Goal: Task Accomplishment & Management: Complete application form

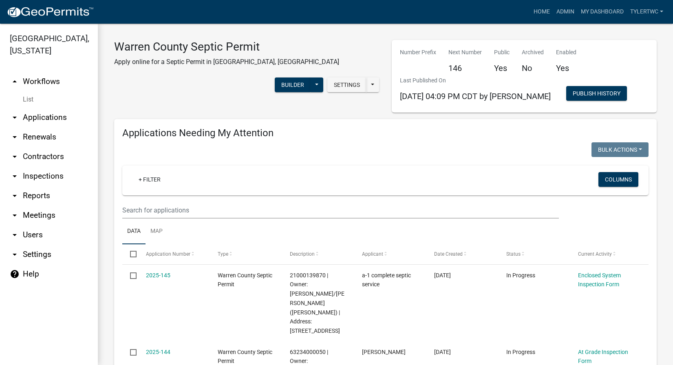
select select "2: 50"
select select "3: 100"
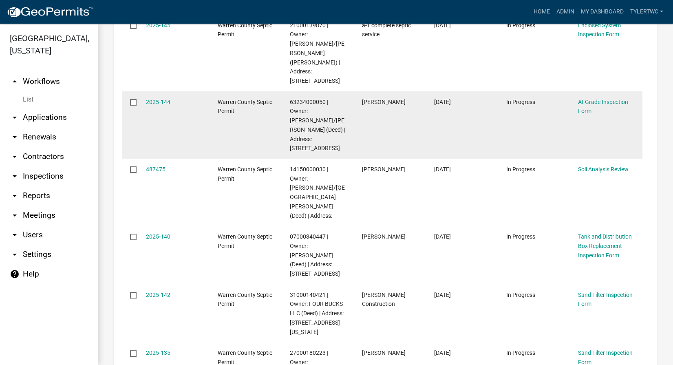
scroll to position [286, 0]
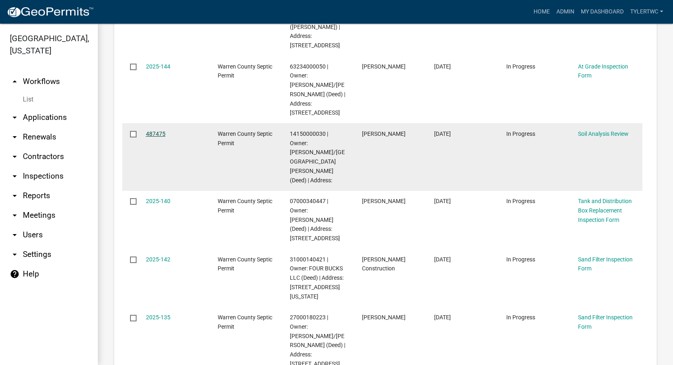
click at [156, 131] on link "487475" at bounding box center [156, 134] width 20 height 7
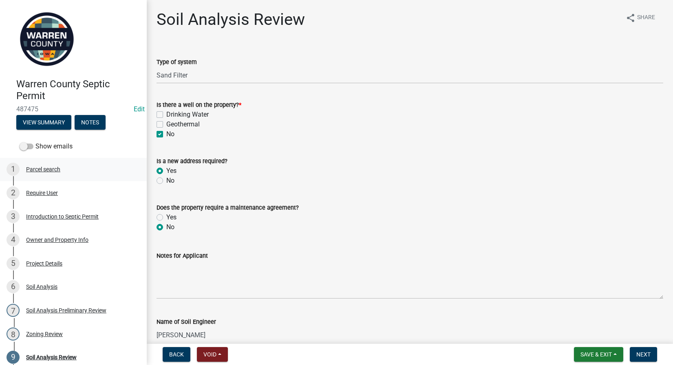
click at [53, 169] on div "Parcel search" at bounding box center [43, 169] width 34 height 6
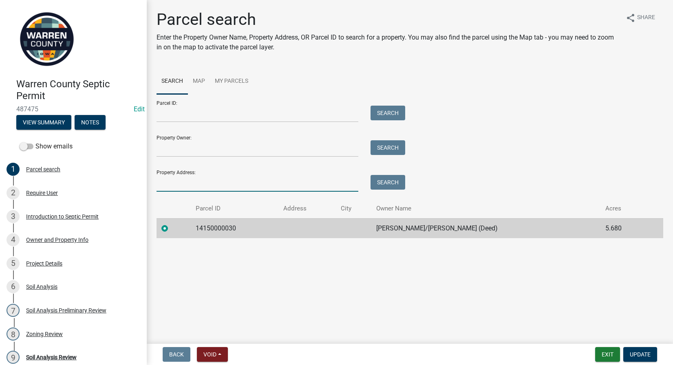
click at [197, 184] on input "Property Address:" at bounding box center [258, 183] width 202 height 17
type input "9455"
click at [388, 181] on button "Search" at bounding box center [388, 182] width 35 height 15
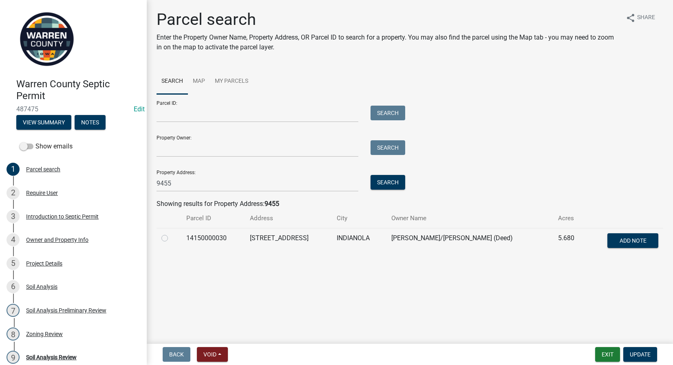
click at [171, 233] on label at bounding box center [171, 233] width 0 height 0
click at [171, 237] on input "radio" at bounding box center [173, 235] width 5 height 5
radio input "true"
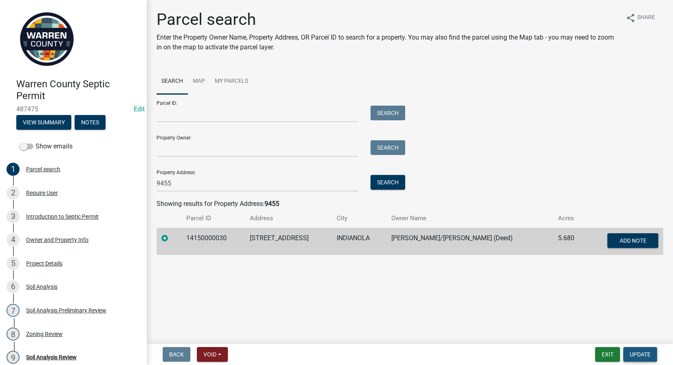
click at [639, 354] on span "Update" at bounding box center [640, 354] width 21 height 7
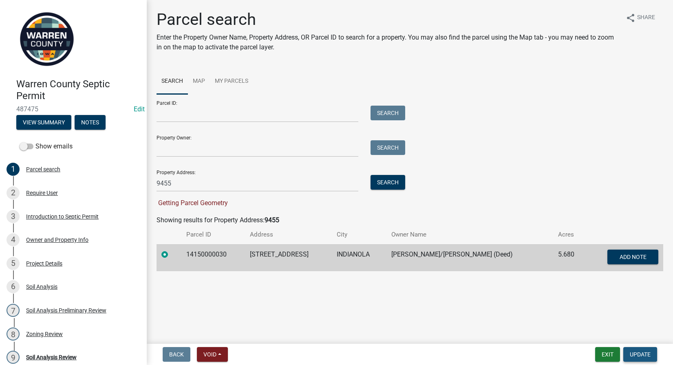
click at [640, 352] on span "Update" at bounding box center [640, 354] width 21 height 7
click at [390, 182] on button "Search" at bounding box center [388, 182] width 35 height 15
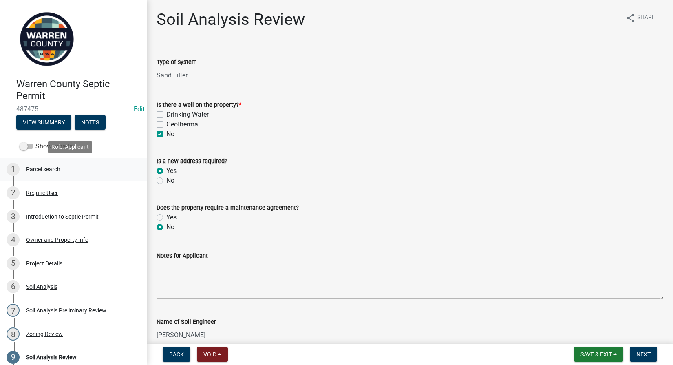
click at [51, 170] on div "Parcel search" at bounding box center [43, 169] width 34 height 6
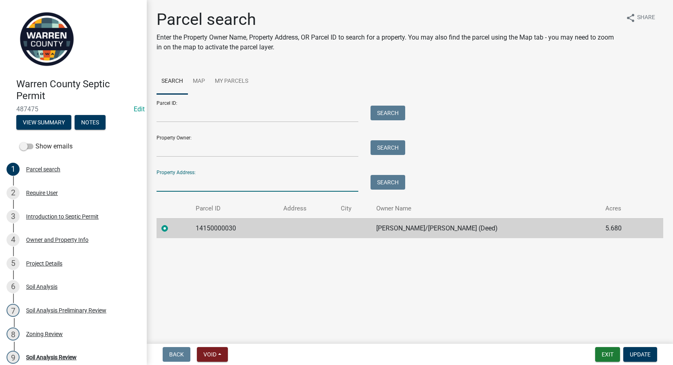
click at [210, 182] on input "Property Address:" at bounding box center [258, 183] width 202 height 17
drag, startPoint x: 239, startPoint y: 185, endPoint x: 239, endPoint y: 174, distance: 11.4
click at [239, 185] on input "Property Address:" at bounding box center [258, 183] width 202 height 17
type input "9455"
click at [381, 175] on div "Property Address: 9455 Search" at bounding box center [279, 178] width 245 height 28
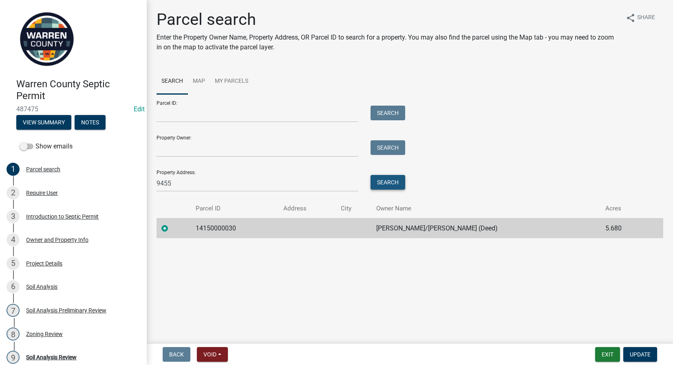
click at [382, 177] on button "Search" at bounding box center [388, 182] width 35 height 15
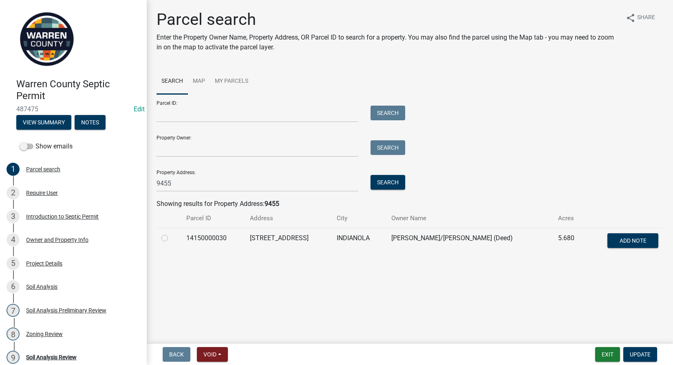
click at [171, 233] on label at bounding box center [171, 233] width 0 height 0
click at [171, 238] on input "radio" at bounding box center [173, 235] width 5 height 5
radio input "true"
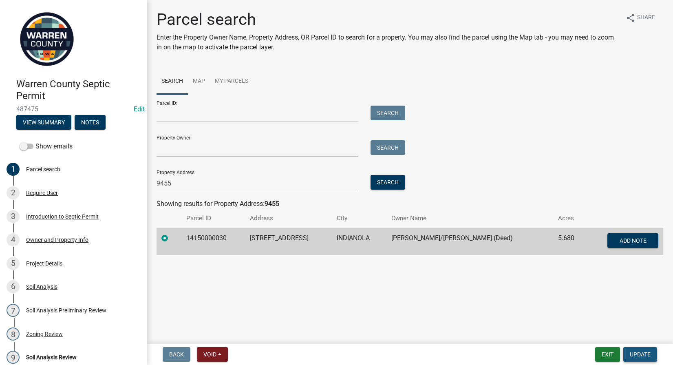
click at [641, 352] on span "Update" at bounding box center [640, 354] width 21 height 7
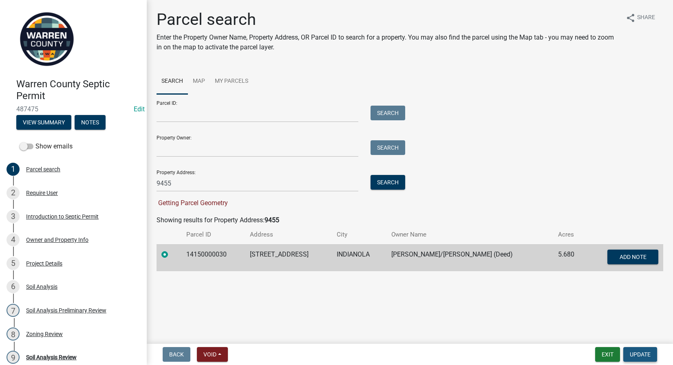
click at [638, 353] on span "Update" at bounding box center [640, 354] width 21 height 7
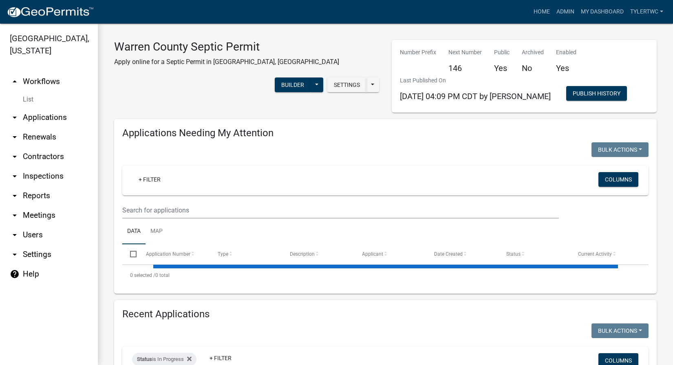
select select "2: 50"
select select "3: 100"
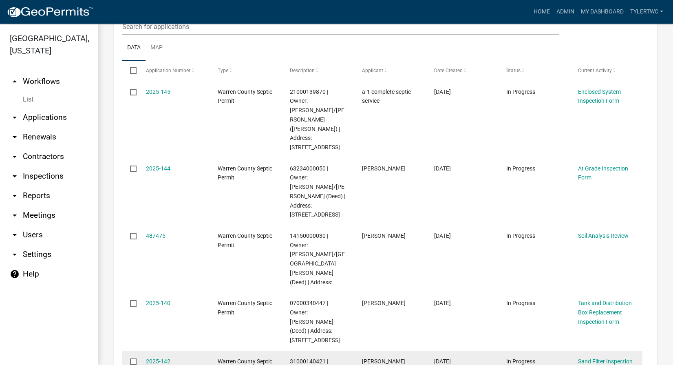
scroll to position [286, 0]
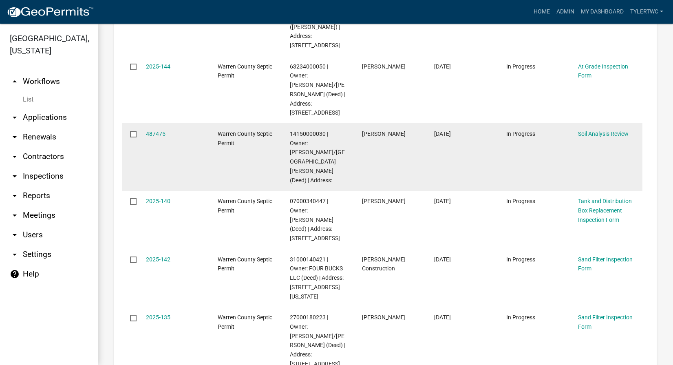
click at [154, 129] on div "487475" at bounding box center [174, 133] width 56 height 9
click at [156, 131] on link "487475" at bounding box center [156, 134] width 20 height 7
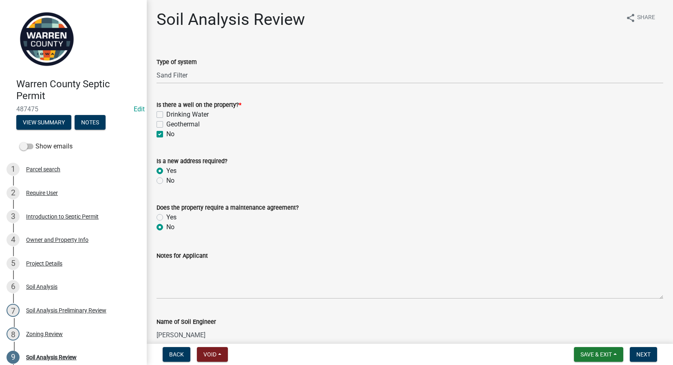
scroll to position [323, 0]
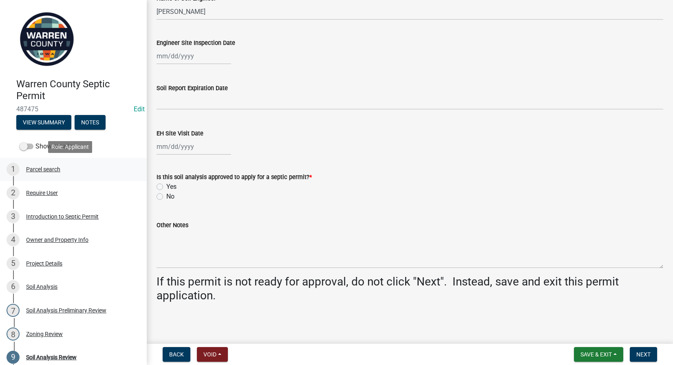
click at [44, 167] on div "Parcel search" at bounding box center [43, 169] width 34 height 6
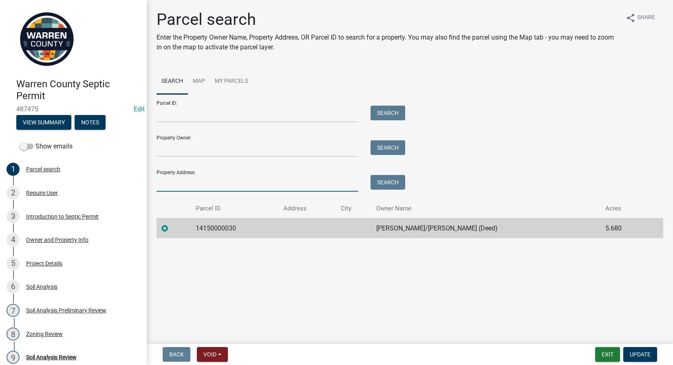
click at [217, 187] on input "Property Address:" at bounding box center [258, 183] width 202 height 17
type input "9455"
click at [390, 178] on button "Search" at bounding box center [388, 182] width 35 height 15
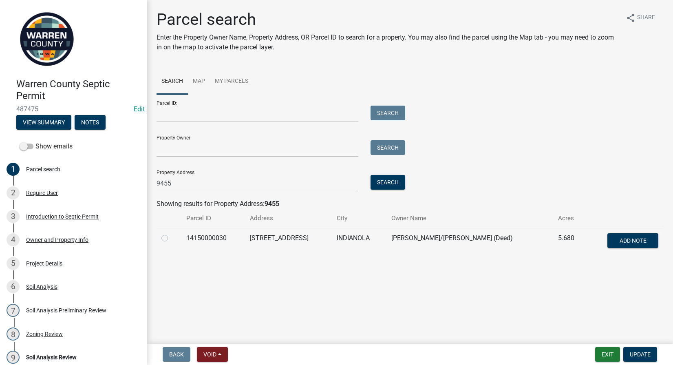
click at [171, 233] on label at bounding box center [171, 233] width 0 height 0
click at [171, 236] on input "radio" at bounding box center [173, 235] width 5 height 5
radio input "true"
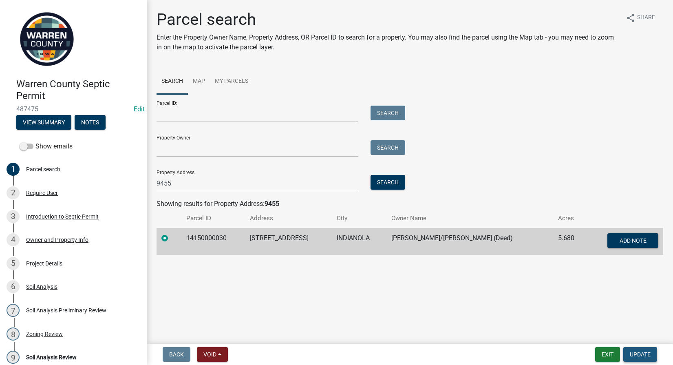
click at [639, 351] on span "Update" at bounding box center [640, 354] width 21 height 7
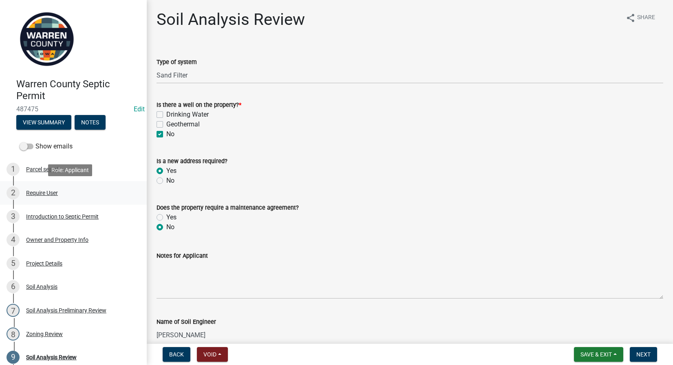
click at [38, 193] on div "Require User" at bounding box center [42, 193] width 32 height 6
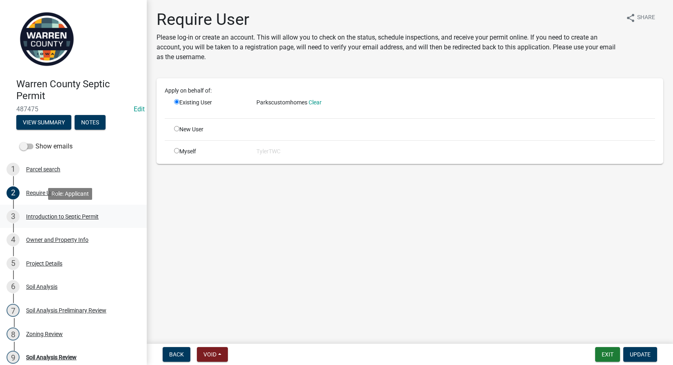
click at [46, 216] on div "Introduction to Septic Permit" at bounding box center [62, 217] width 73 height 6
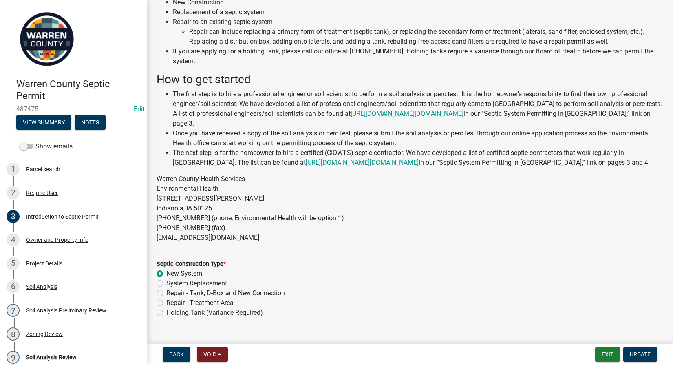
scroll to position [82, 0]
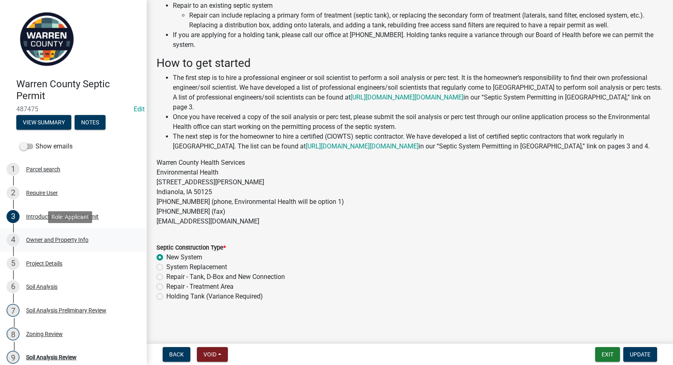
click at [45, 237] on div "Owner and Property Info" at bounding box center [57, 240] width 62 height 6
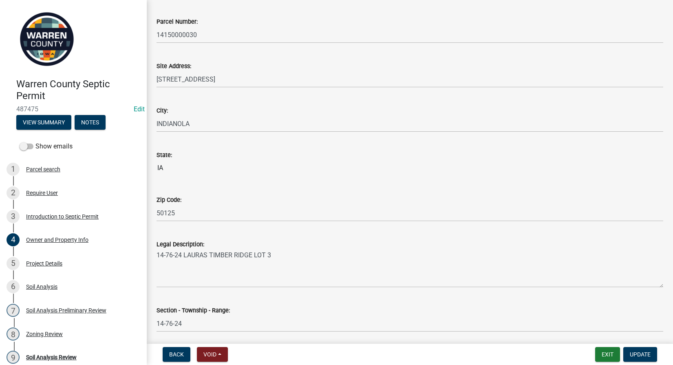
scroll to position [465, 0]
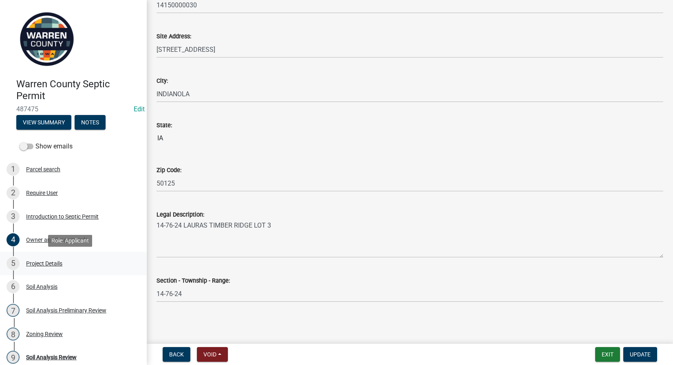
click at [38, 264] on div "Project Details" at bounding box center [44, 264] width 36 height 6
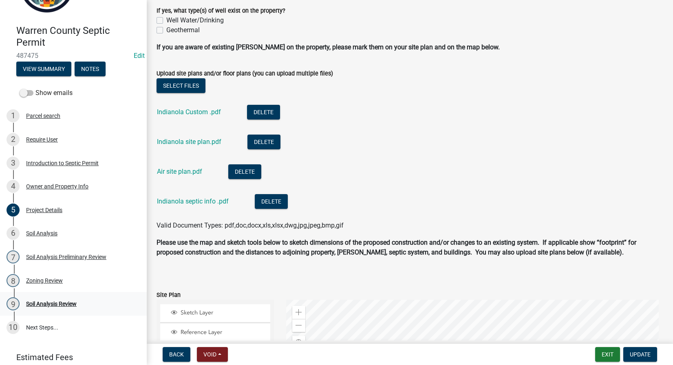
scroll to position [85, 0]
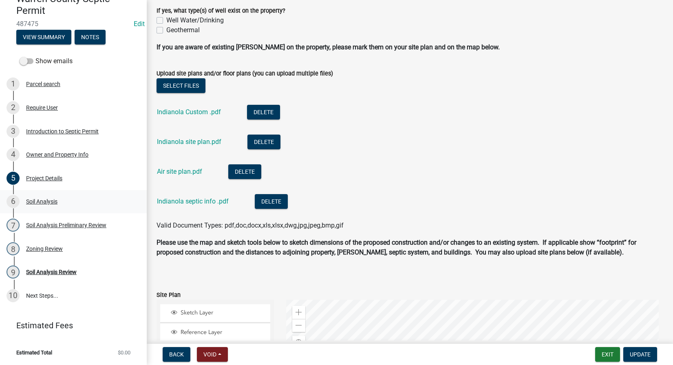
click at [42, 197] on div "6 Soil Analysis" at bounding box center [70, 201] width 127 height 13
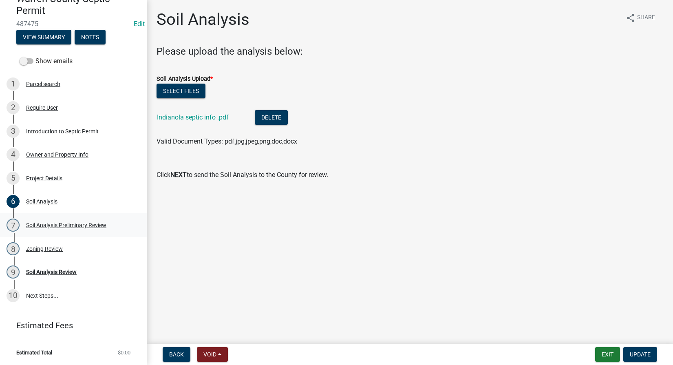
click at [62, 227] on div "Soil Analysis Preliminary Review" at bounding box center [66, 225] width 80 height 6
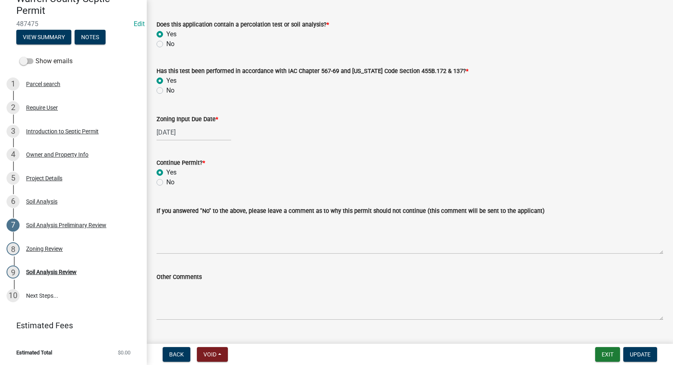
scroll to position [54, 0]
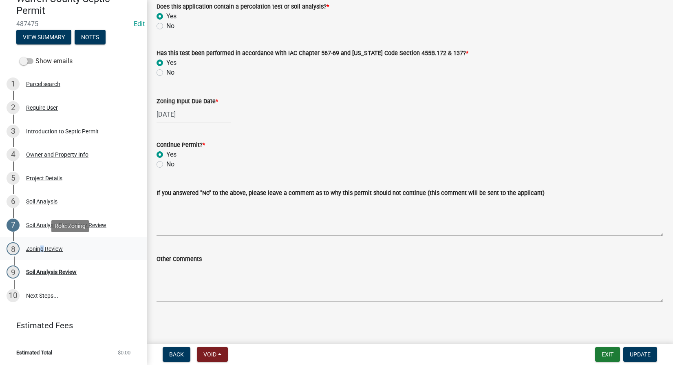
click at [40, 248] on div "Zoning Review" at bounding box center [44, 249] width 37 height 6
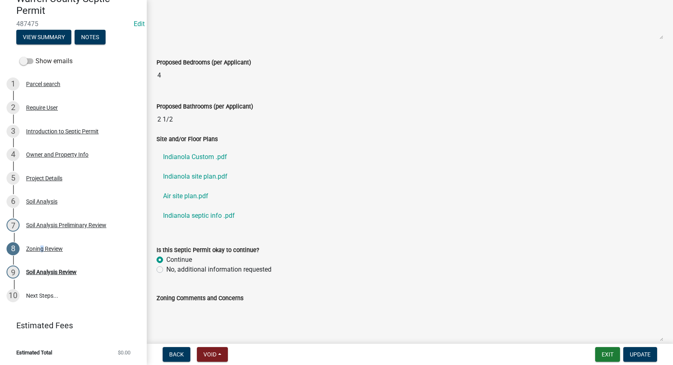
scroll to position [324, 0]
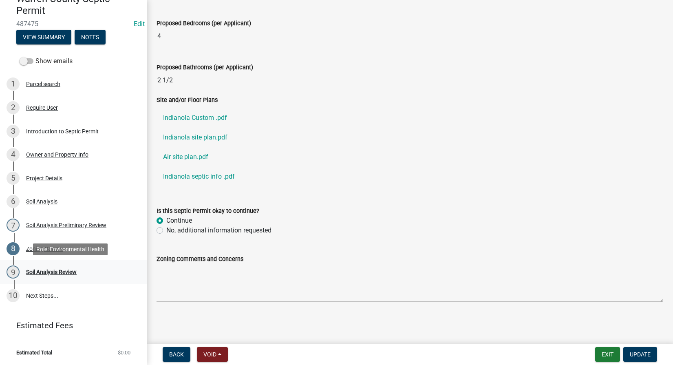
click at [53, 271] on div "Soil Analysis Review" at bounding box center [51, 272] width 51 height 6
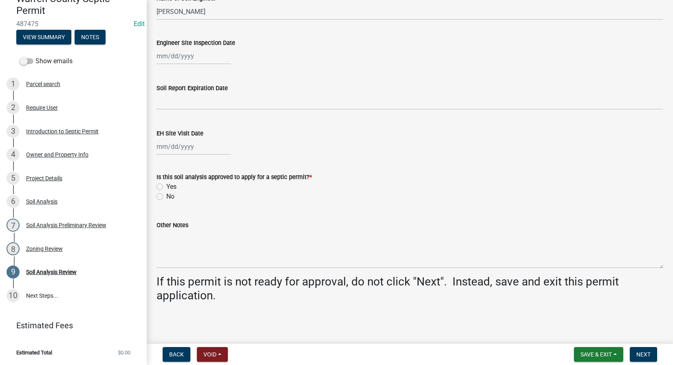
scroll to position [228, 0]
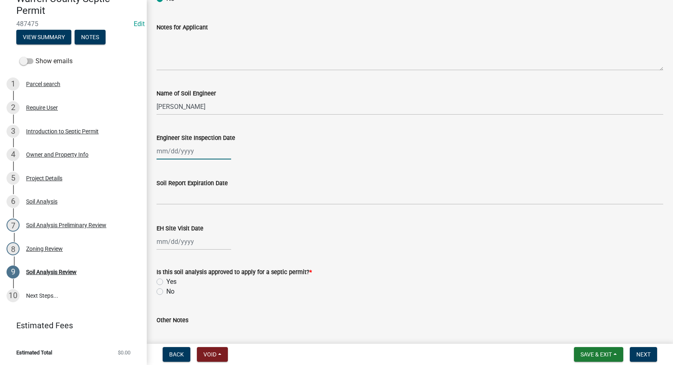
click at [179, 153] on div at bounding box center [194, 151] width 75 height 17
select select "10"
select select "2025"
click at [219, 144] on input "Engineer Site Inspection Date" at bounding box center [194, 151] width 75 height 17
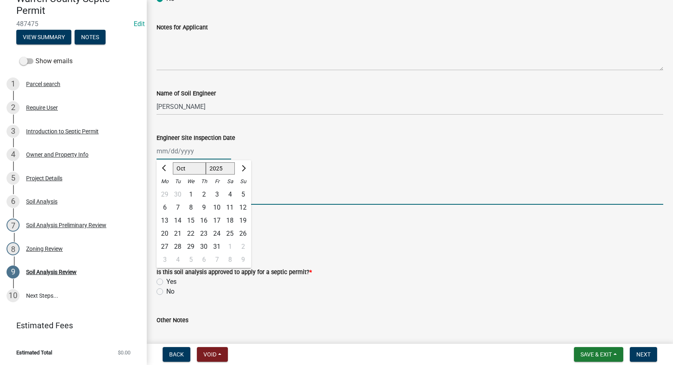
click at [301, 202] on input "Soil Report Expiration Date" at bounding box center [410, 196] width 507 height 17
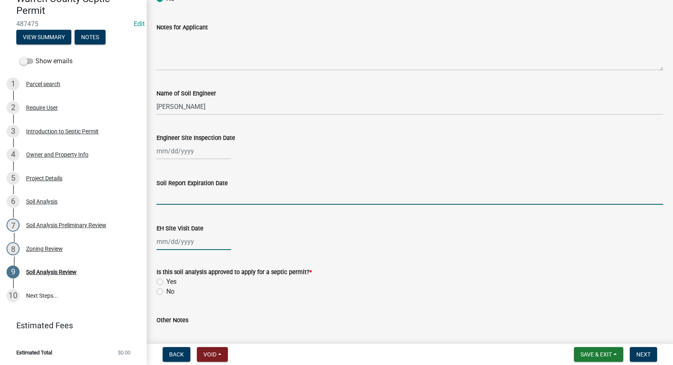
click at [160, 246] on div at bounding box center [194, 241] width 75 height 17
select select "10"
select select "2025"
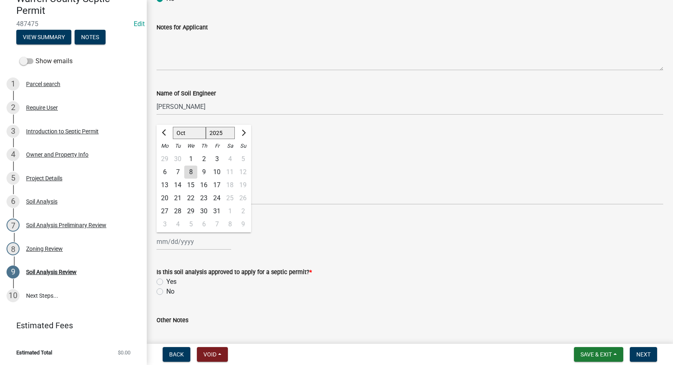
click at [166, 170] on div "6" at bounding box center [164, 172] width 13 height 13
type input "[DATE]"
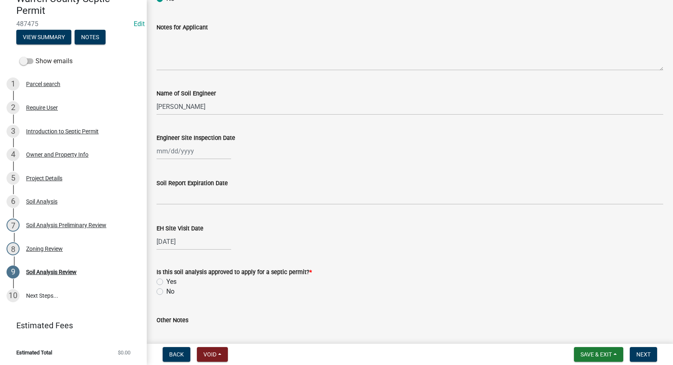
click at [179, 155] on div at bounding box center [194, 151] width 75 height 17
select select "10"
select select "2025"
click at [191, 196] on div "1" at bounding box center [190, 194] width 13 height 13
type input "[DATE]"
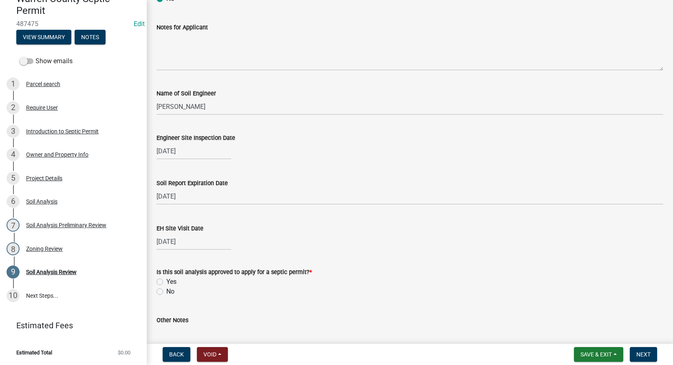
click at [166, 282] on label "Yes" at bounding box center [171, 282] width 10 height 10
click at [166, 282] on input "Yes" at bounding box center [168, 279] width 5 height 5
radio input "true"
click at [652, 355] on button "Next" at bounding box center [643, 354] width 27 height 15
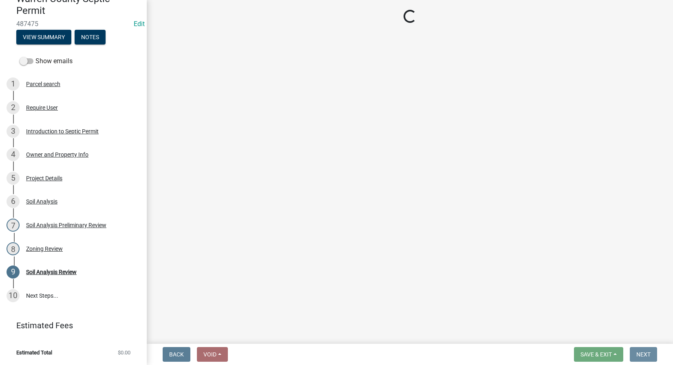
scroll to position [0, 0]
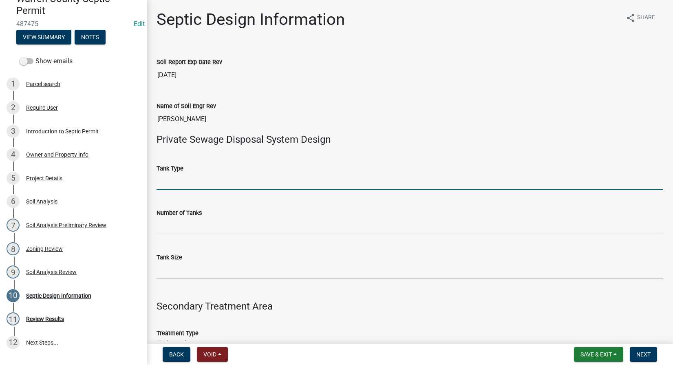
click at [167, 180] on input "Tank Type" at bounding box center [410, 181] width 507 height 17
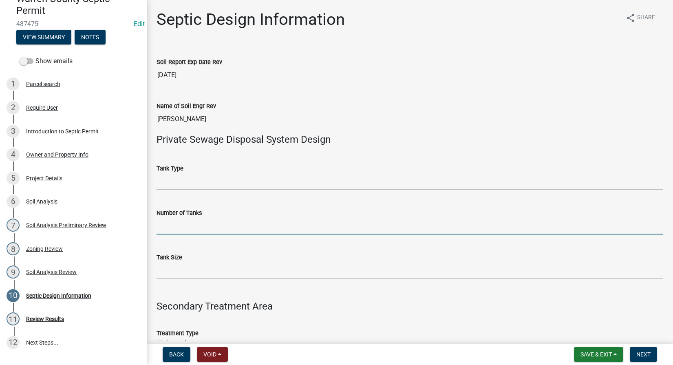
click at [157, 225] on input "Number of Tanks" at bounding box center [410, 226] width 507 height 17
type input "1"
click at [160, 272] on input "Tank Size" at bounding box center [410, 270] width 507 height 17
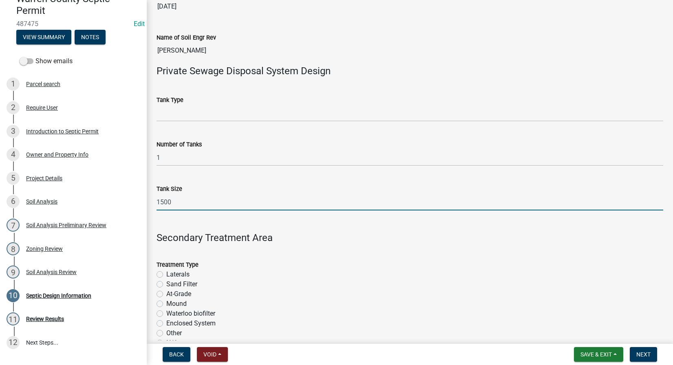
scroll to position [191, 0]
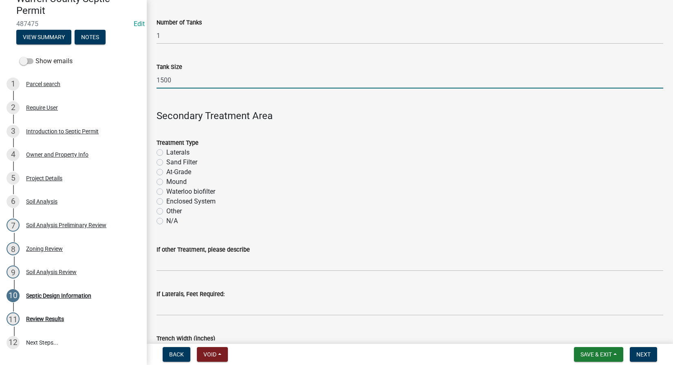
type input "1500"
click at [166, 162] on label "Sand Filter" at bounding box center [181, 162] width 31 height 10
click at [166, 162] on input "Sand Filter" at bounding box center [168, 159] width 5 height 5
radio input "true"
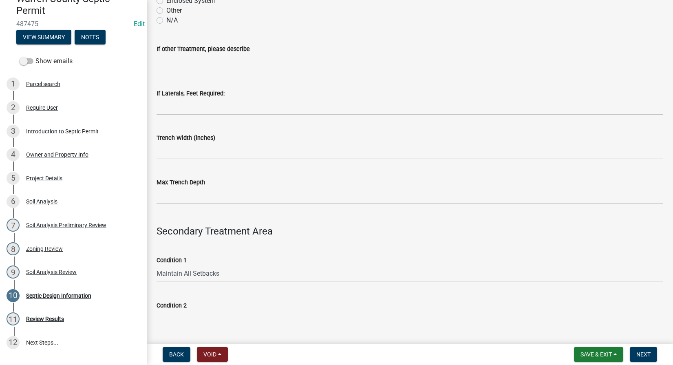
scroll to position [485, 0]
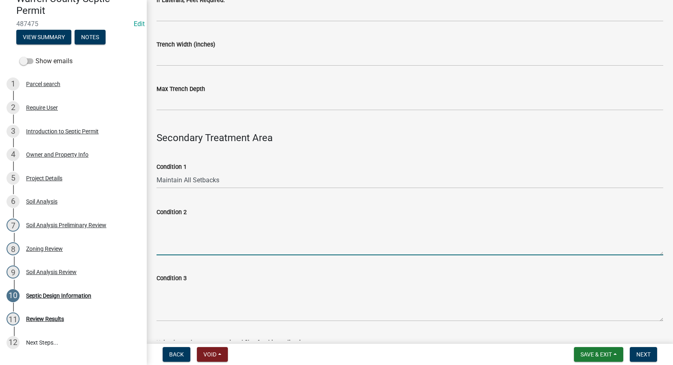
click at [186, 242] on textarea "Condition 2" at bounding box center [410, 236] width 507 height 38
paste textarea "Schedule 40 plastic pipe or EPS aggregate is required."
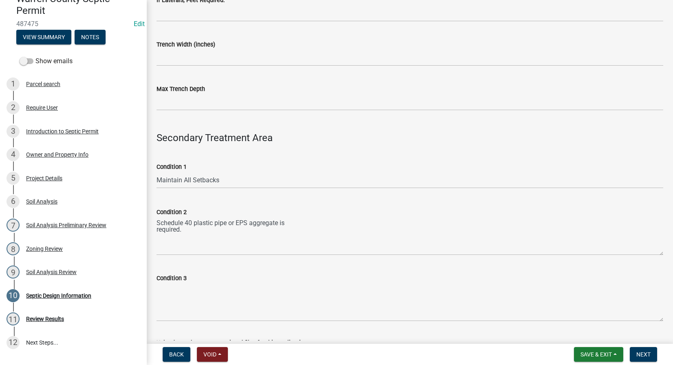
click at [156, 231] on div "Condition 2 Schedule 40 plastic pipe or EPS aggregate is required." at bounding box center [410, 226] width 519 height 60
click at [159, 228] on textarea "Schedule 40 plastic pipe or EPS aggregate is required." at bounding box center [410, 236] width 507 height 38
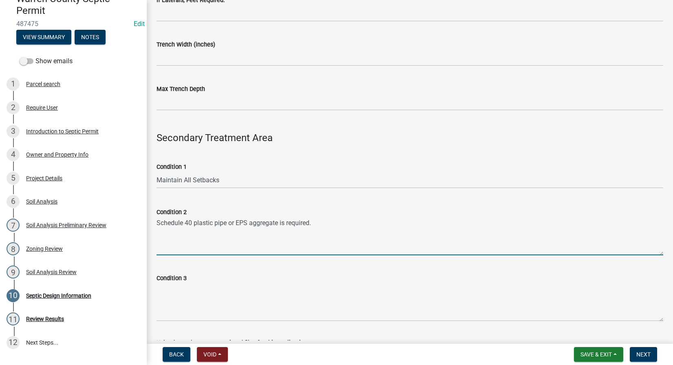
click at [404, 222] on textarea "Schedule 40 plastic pipe or EPS aggregate is required." at bounding box center [410, 236] width 507 height 38
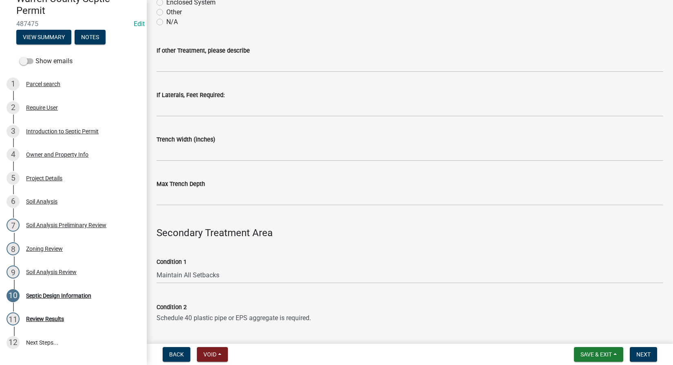
scroll to position [104, 0]
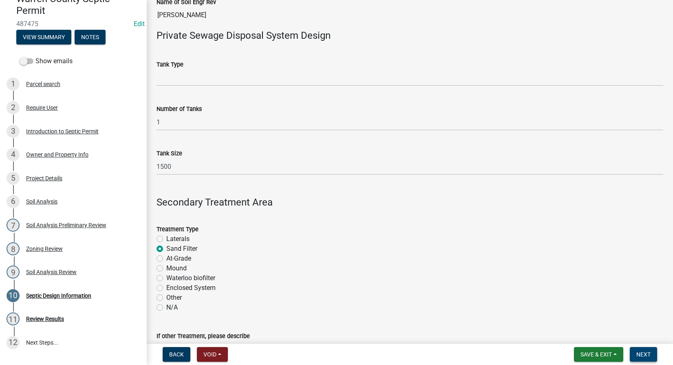
type textarea "Schedule 40 plastic pipe or EPS aggregate is required."
click at [654, 359] on button "Next" at bounding box center [643, 354] width 27 height 15
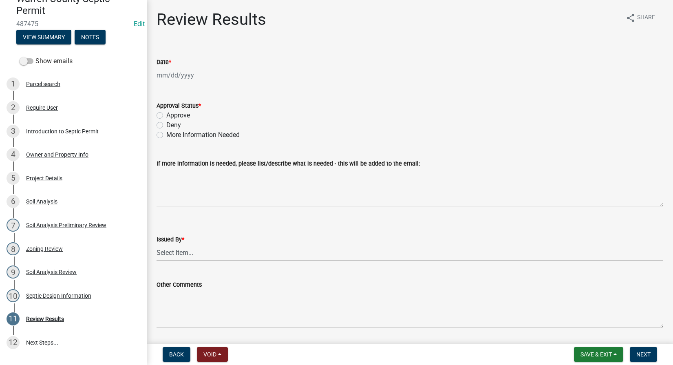
click at [166, 75] on div at bounding box center [194, 75] width 75 height 17
select select "10"
select select "2025"
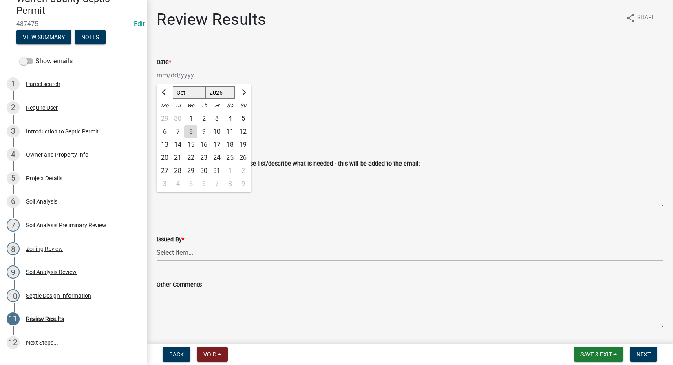
click at [192, 132] on div "8" at bounding box center [190, 131] width 13 height 13
type input "[DATE]"
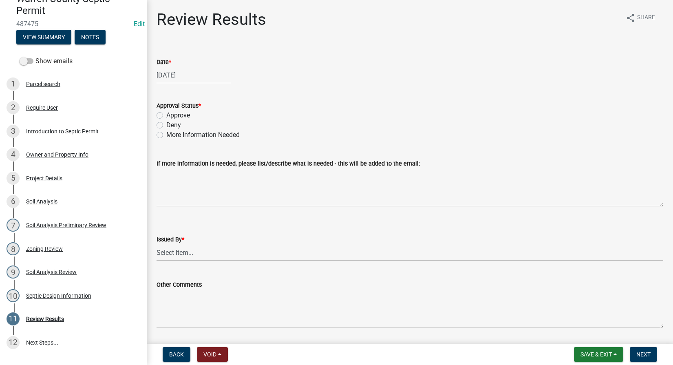
click at [166, 116] on label "Approve" at bounding box center [178, 116] width 24 height 10
click at [166, 116] on input "Approve" at bounding box center [168, 113] width 5 height 5
radio input "true"
click at [178, 251] on select "Select Item... [PERSON_NAME] Till [PERSON_NAME]" at bounding box center [410, 252] width 507 height 17
click at [157, 244] on select "Select Item... [PERSON_NAME] Till [PERSON_NAME]" at bounding box center [410, 252] width 507 height 17
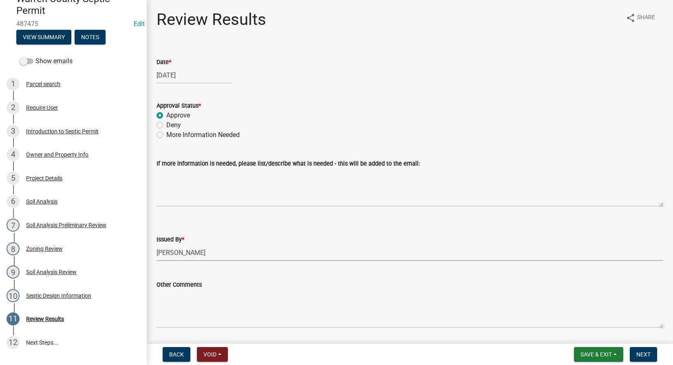
select select "2f6c2d72-ab04-4add-87ae-7a9750ff19b9"
click at [644, 352] on span "Next" at bounding box center [644, 354] width 14 height 7
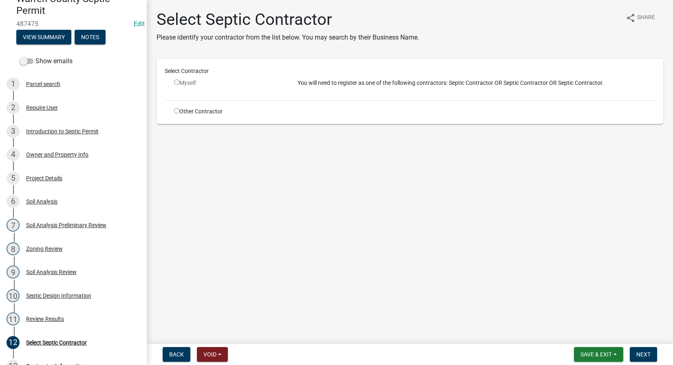
click at [596, 347] on nav "Back Void Withdraw Lock Expire Void Save & Exit Save Save & Exit Next" at bounding box center [410, 354] width 527 height 21
click at [596, 355] on span "Save & Exit" at bounding box center [596, 354] width 31 height 7
click at [591, 329] on button "Save & Exit" at bounding box center [590, 333] width 65 height 20
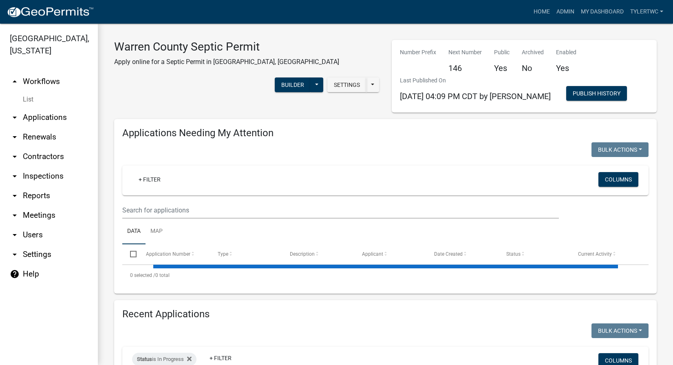
select select "2: 50"
select select "3: 100"
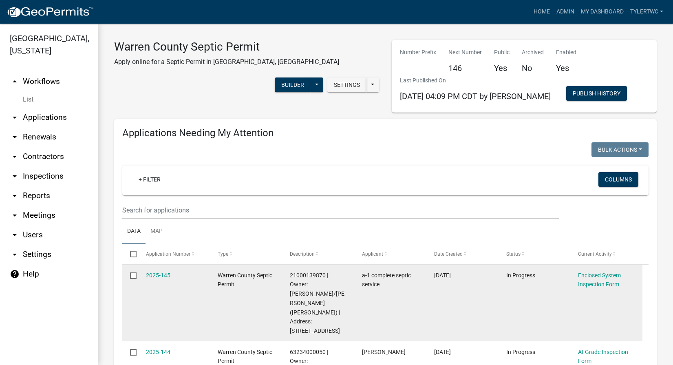
scroll to position [95, 0]
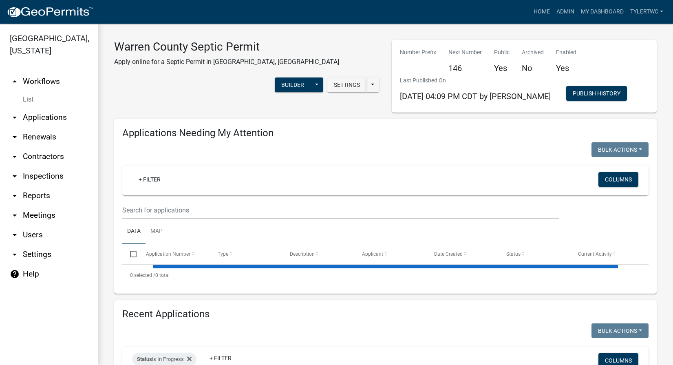
select select "2: 50"
select select "3: 100"
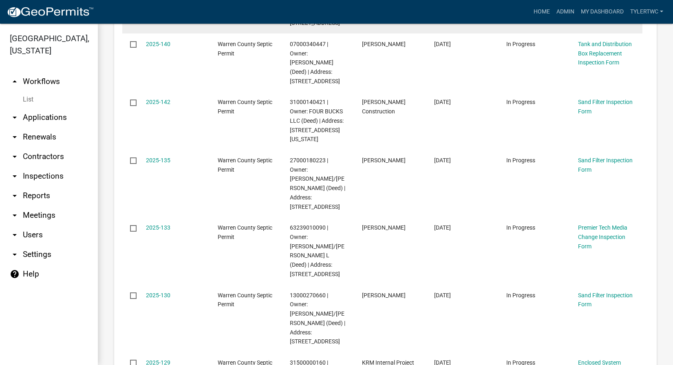
scroll to position [286, 0]
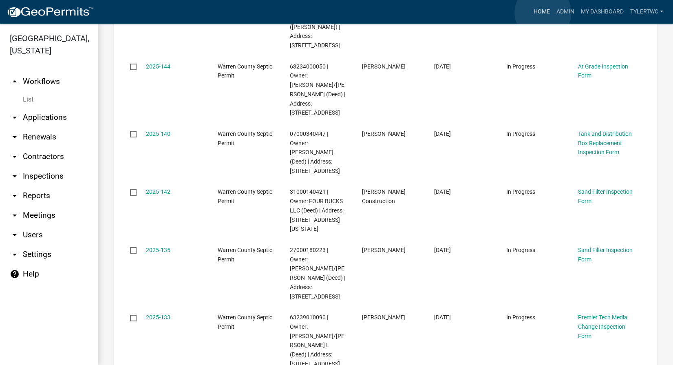
click at [543, 13] on link "Home" at bounding box center [542, 12] width 23 height 16
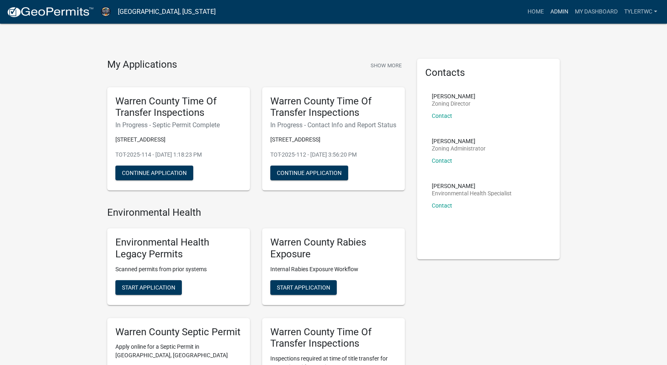
click at [563, 11] on link "Admin" at bounding box center [559, 12] width 24 height 16
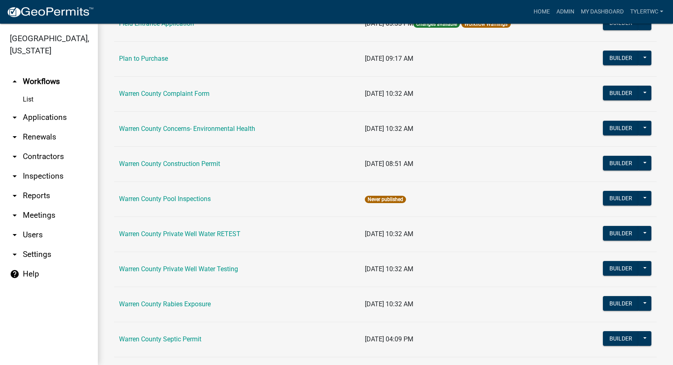
scroll to position [476, 0]
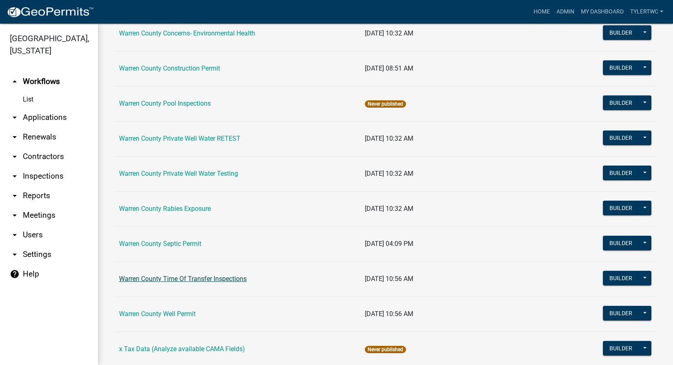
click at [182, 282] on link "Warren County Time Of Transfer Inspections" at bounding box center [183, 279] width 128 height 8
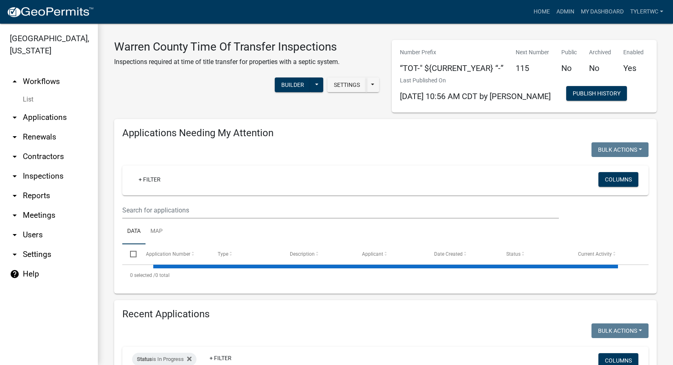
select select "2: 50"
select select "3: 100"
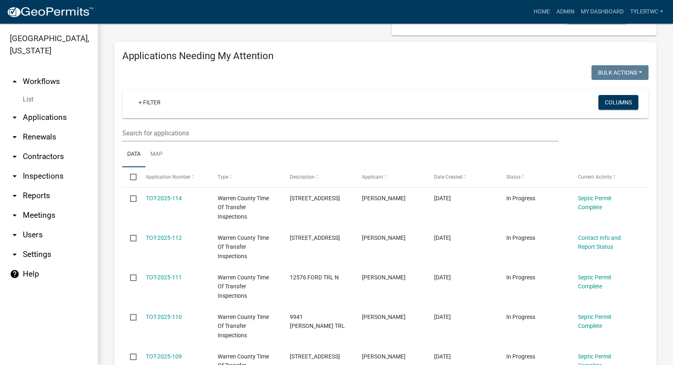
scroll to position [95, 0]
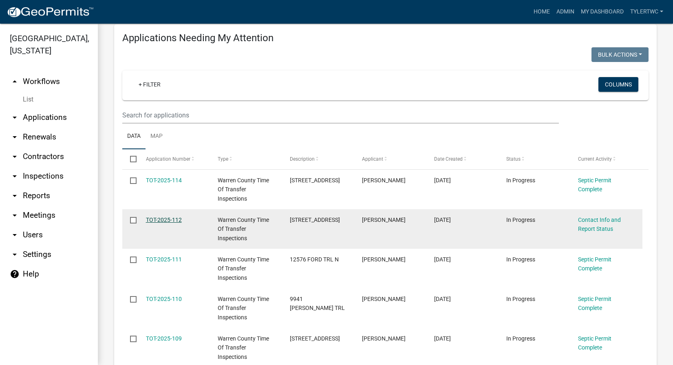
click at [155, 219] on link "TOT-2025-112" at bounding box center [164, 220] width 36 height 7
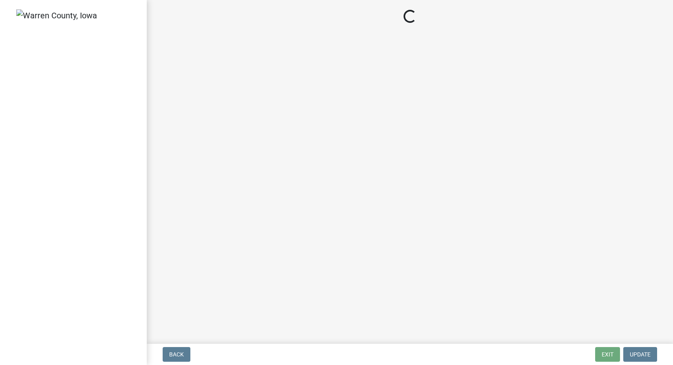
select select "dd4faec6-8b42-4767-8cbf-0be8c577f96e"
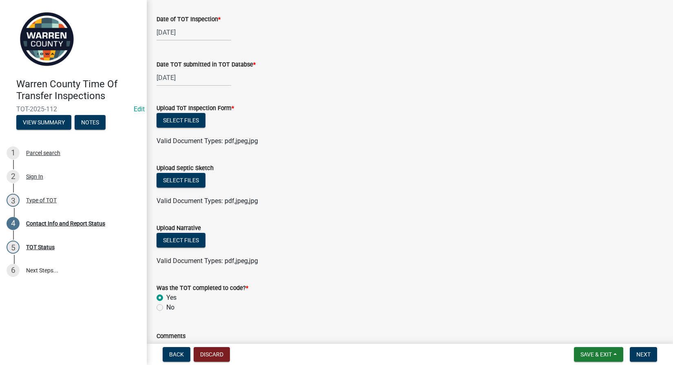
scroll to position [854, 0]
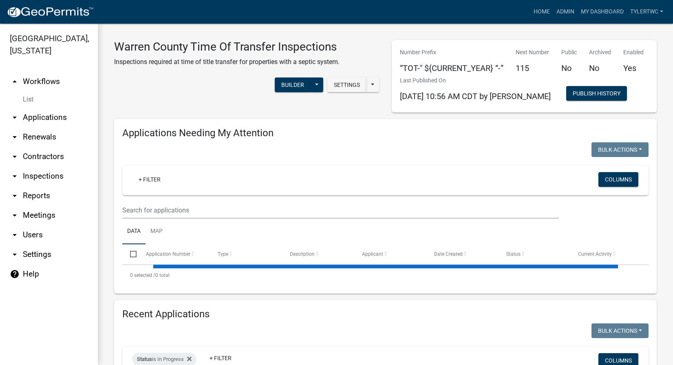
select select "2: 50"
select select "3: 100"
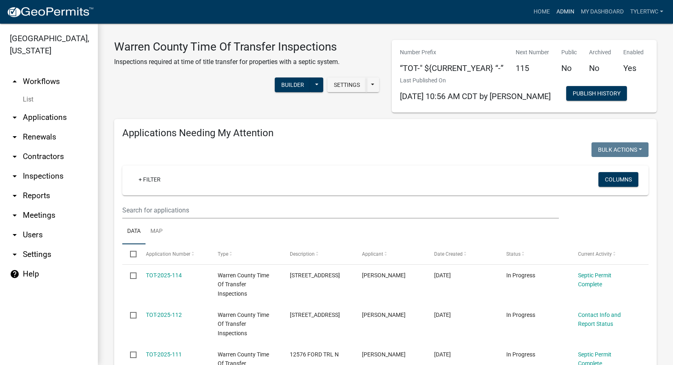
click at [556, 5] on link "Admin" at bounding box center [566, 12] width 24 height 16
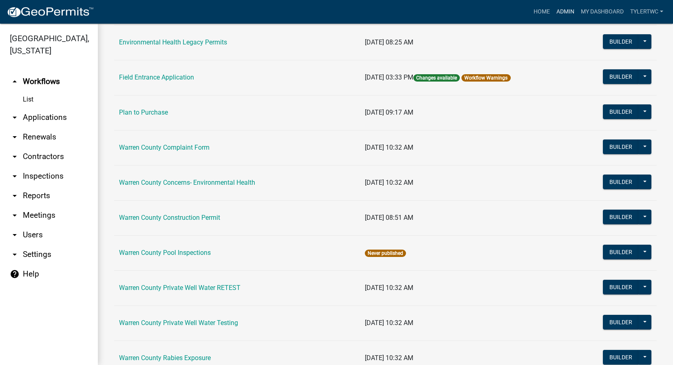
scroll to position [501, 0]
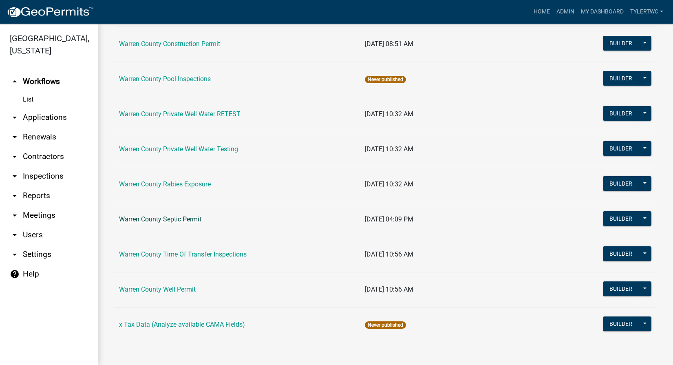
click at [173, 219] on link "Warren County Septic Permit" at bounding box center [160, 219] width 82 height 8
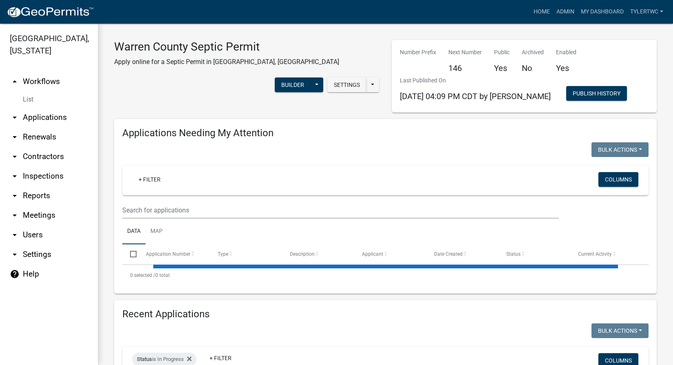
select select "2: 50"
select select "3: 100"
